Goal: Transaction & Acquisition: Purchase product/service

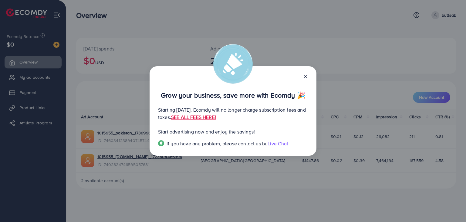
click at [306, 75] on icon at bounding box center [305, 76] width 5 height 5
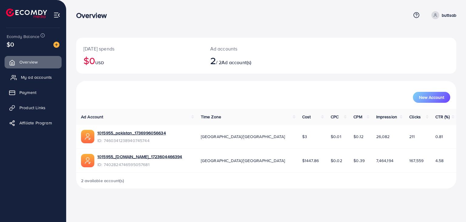
click at [39, 81] on link "My ad accounts" at bounding box center [33, 77] width 57 height 12
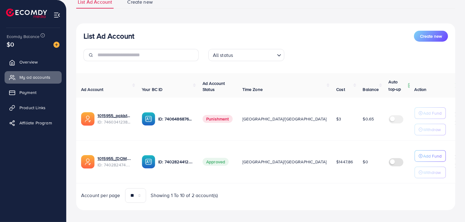
scroll to position [54, 0]
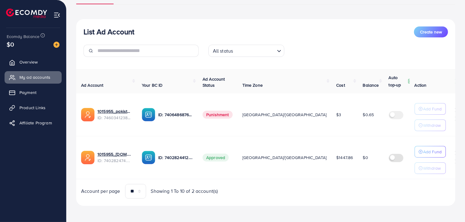
click at [60, 45] on div "Ecomdy Balance $0" at bounding box center [33, 41] width 56 height 26
click at [59, 44] on img at bounding box center [56, 45] width 6 height 6
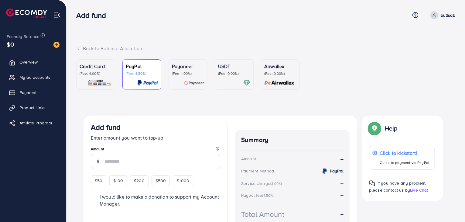
scroll to position [34, 0]
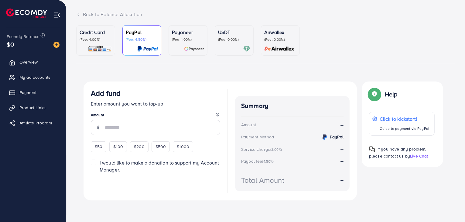
click at [227, 30] on p "USDT" at bounding box center [234, 32] width 32 height 7
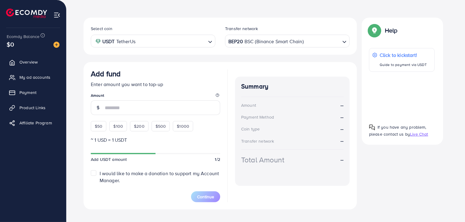
scroll to position [107, 0]
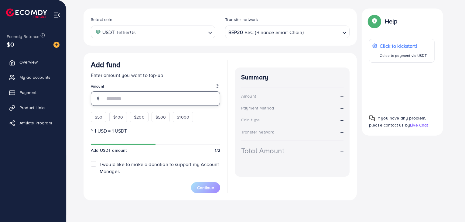
click at [164, 99] on input "number" at bounding box center [162, 98] width 115 height 15
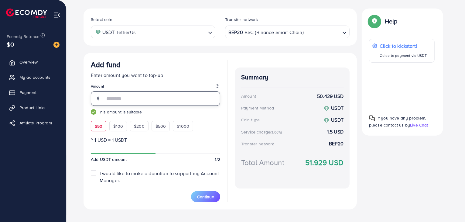
type input "**"
click at [266, 32] on div "BEP20 BSC (Binance Smart Chain)" at bounding box center [283, 31] width 113 height 11
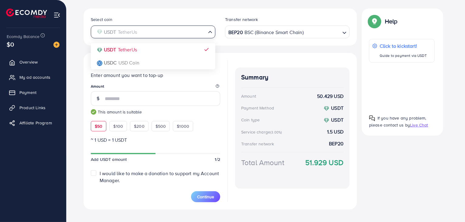
click at [142, 30] on input "Search for option" at bounding box center [150, 31] width 112 height 9
click at [143, 30] on input "Search for option" at bounding box center [150, 31] width 112 height 9
click at [250, 26] on div "BEP20 BSC (Binance Smart Chain) Loading..." at bounding box center [287, 32] width 125 height 12
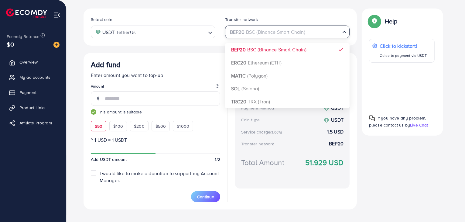
click at [286, 32] on input "Search for option" at bounding box center [284, 31] width 112 height 9
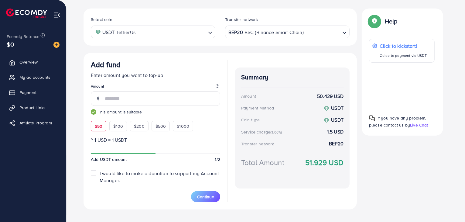
click at [282, 51] on div "Select coin USDT TetherUs Loading... Transfer network BEP20 BSC (Binance Smart …" at bounding box center [220, 109] width 273 height 201
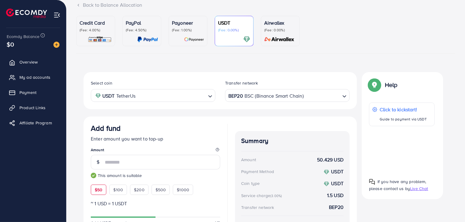
scroll to position [36, 0]
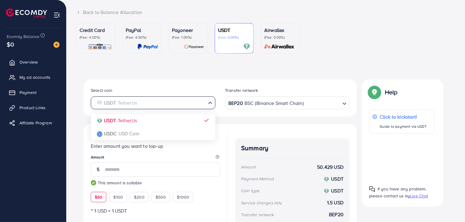
click at [182, 106] on input "Search for option" at bounding box center [150, 102] width 112 height 9
click at [182, 104] on input "Search for option" at bounding box center [150, 102] width 112 height 9
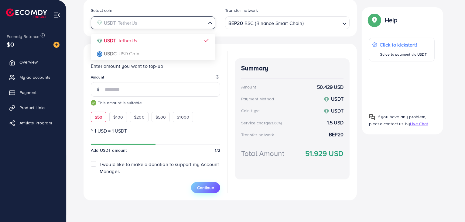
click at [205, 191] on button "Continue" at bounding box center [205, 187] width 29 height 11
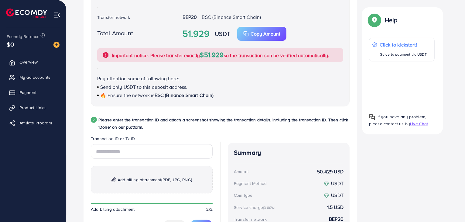
scroll to position [281, 0]
